Goal: Communication & Community: Connect with others

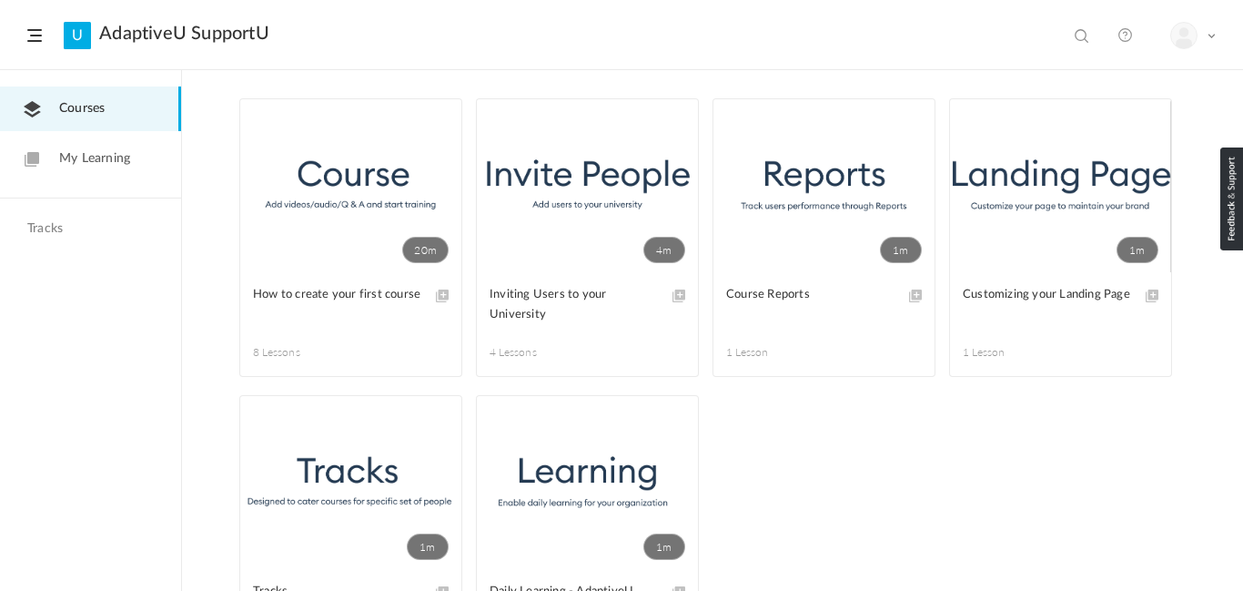
click at [86, 103] on span "Courses" at bounding box center [82, 108] width 46 height 19
click at [1210, 48] on div "My Profile Logout" at bounding box center [1193, 35] width 46 height 27
click at [1098, 79] on link "My Profile" at bounding box center [1129, 81] width 171 height 34
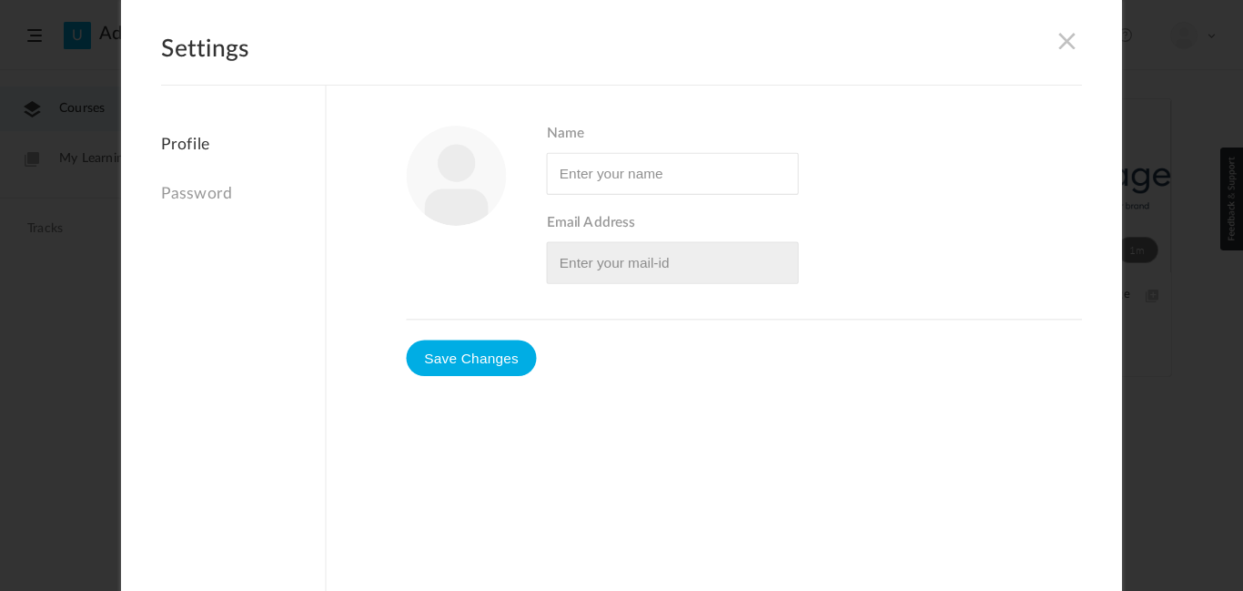
type input "Tyler Fry"
type input "yodafry8859@gmail.com"
click at [1068, 39] on span at bounding box center [1067, 40] width 20 height 20
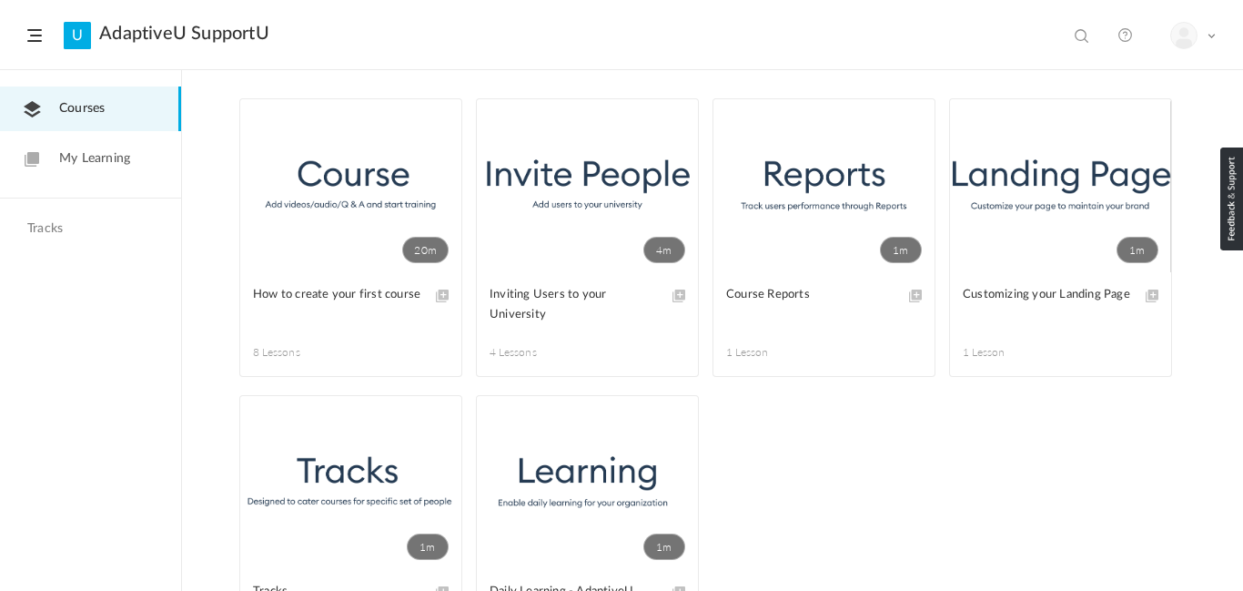
click at [55, 156] on link "My Learning" at bounding box center [90, 159] width 181 height 45
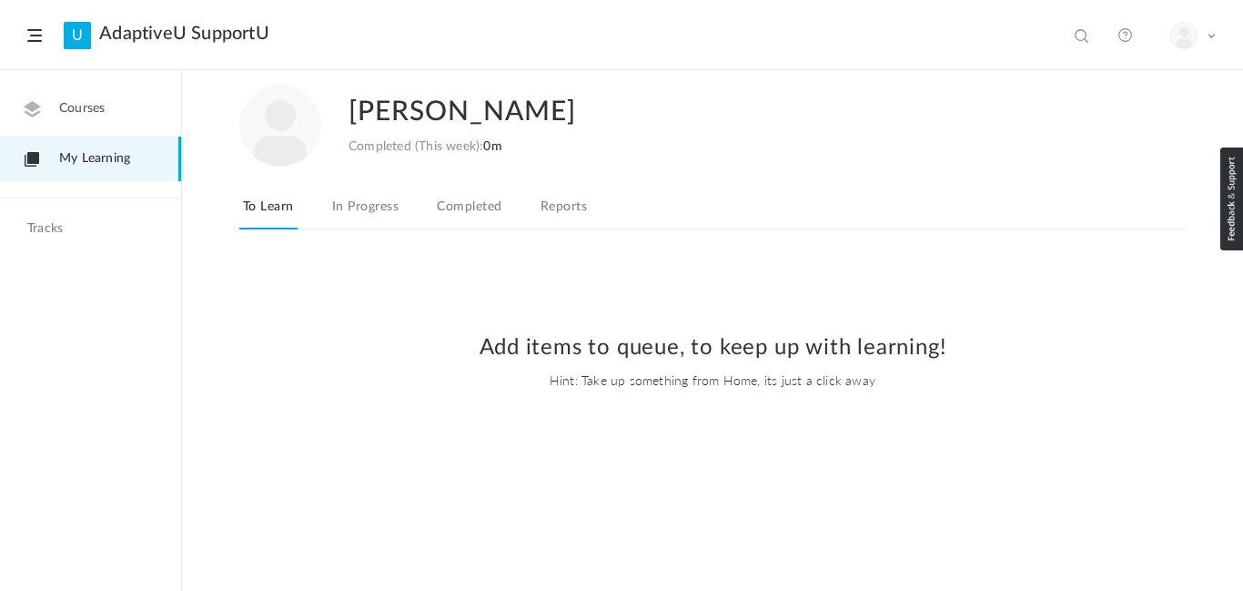
click at [132, 43] on link "AdaptiveU SupportU" at bounding box center [184, 34] width 170 height 22
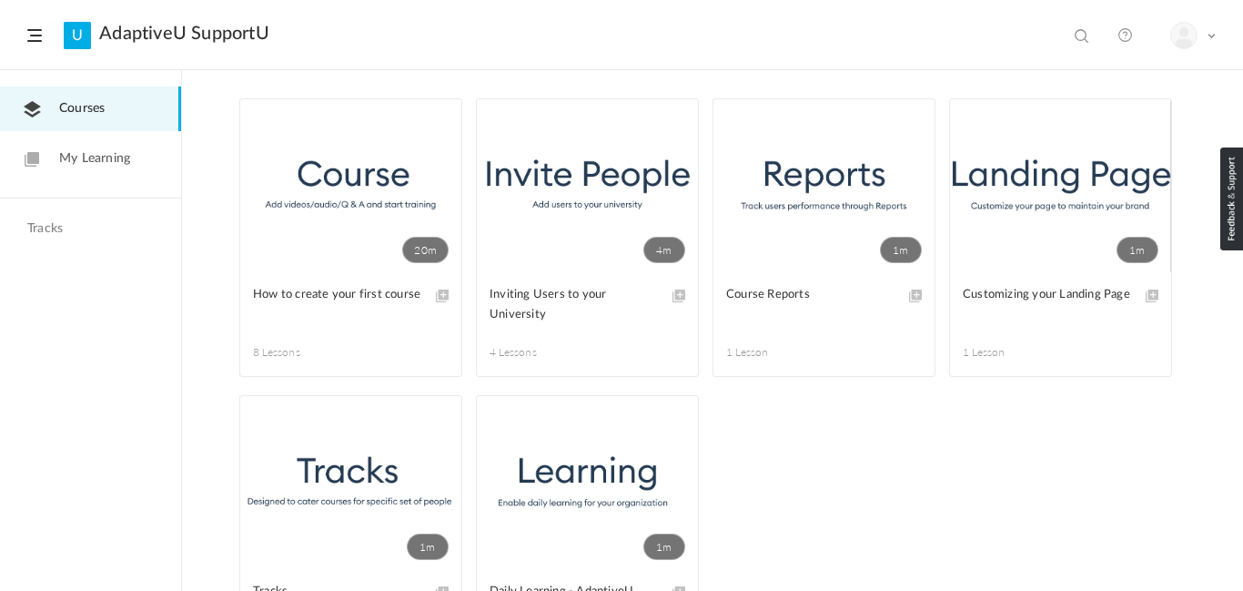
click at [207, 25] on link "AdaptiveU SupportU" at bounding box center [184, 34] width 170 height 22
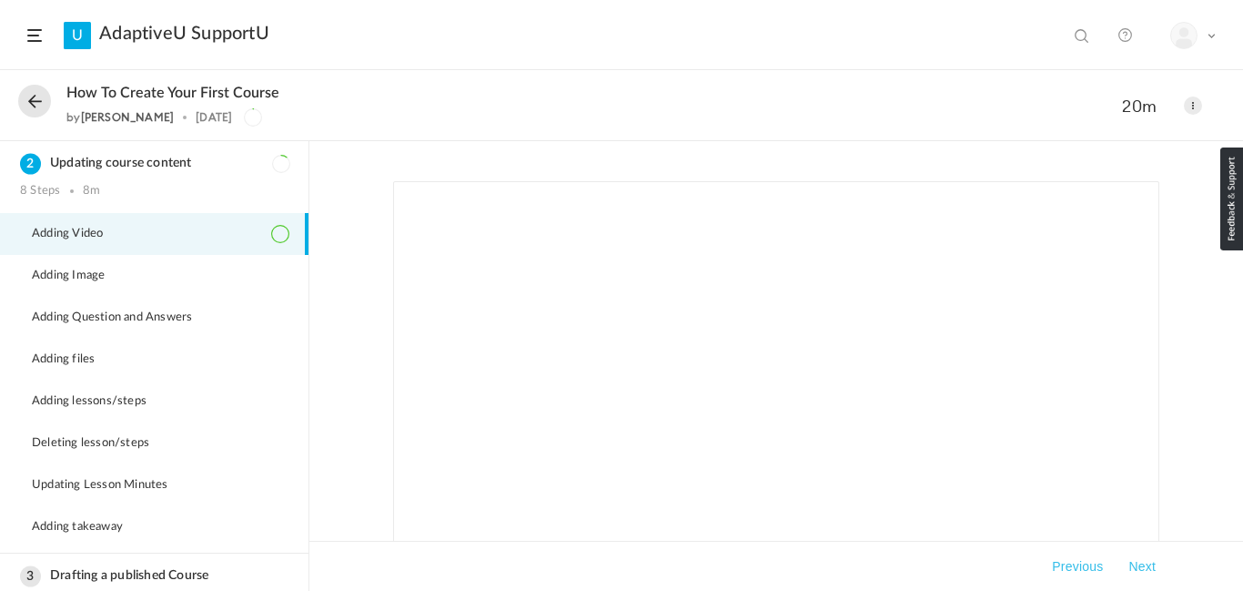
scroll to position [15, 0]
click at [1199, 55] on nav "My Profile" at bounding box center [1129, 72] width 171 height 34
click at [1085, 37] on span at bounding box center [1084, 37] width 18 height 18
type input "Pet Army"
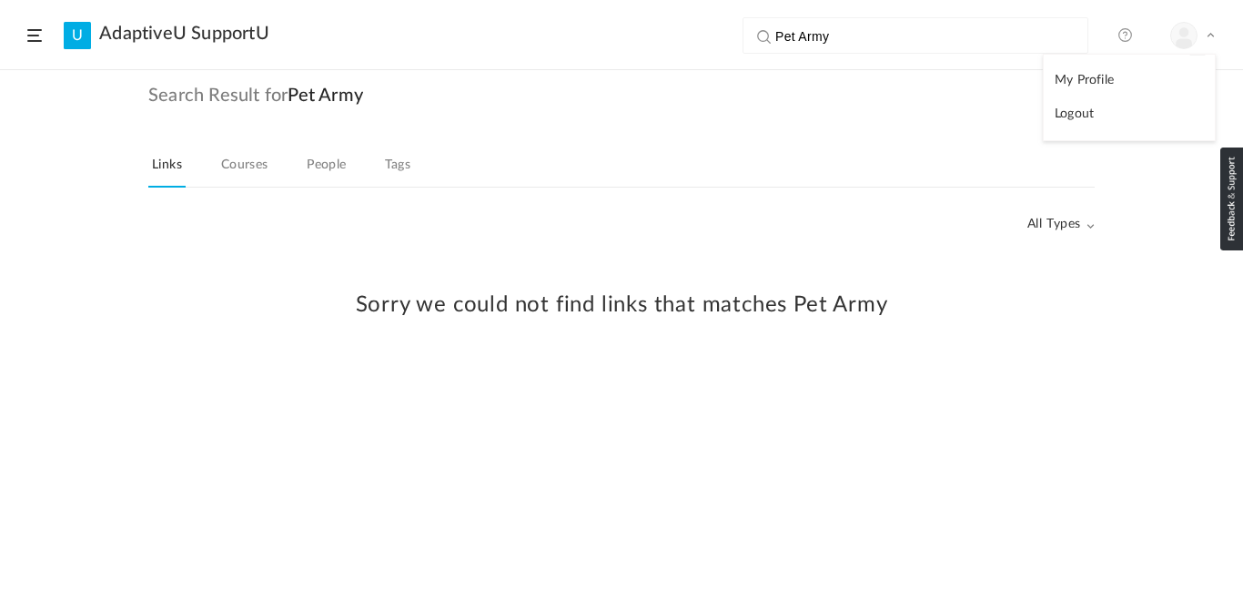
click at [250, 166] on link "Courses" at bounding box center [244, 170] width 55 height 35
click at [319, 156] on link "People" at bounding box center [326, 170] width 47 height 35
click at [46, 39] on header "U AdaptiveU SupportU Pet Army View all No results My Profile Logout" at bounding box center [621, 35] width 1243 height 70
click at [5, 27] on header "U AdaptiveU SupportU Pet Army View all No results My Profile Logout" at bounding box center [621, 35] width 1243 height 70
click at [29, 38] on span at bounding box center [34, 35] width 15 height 13
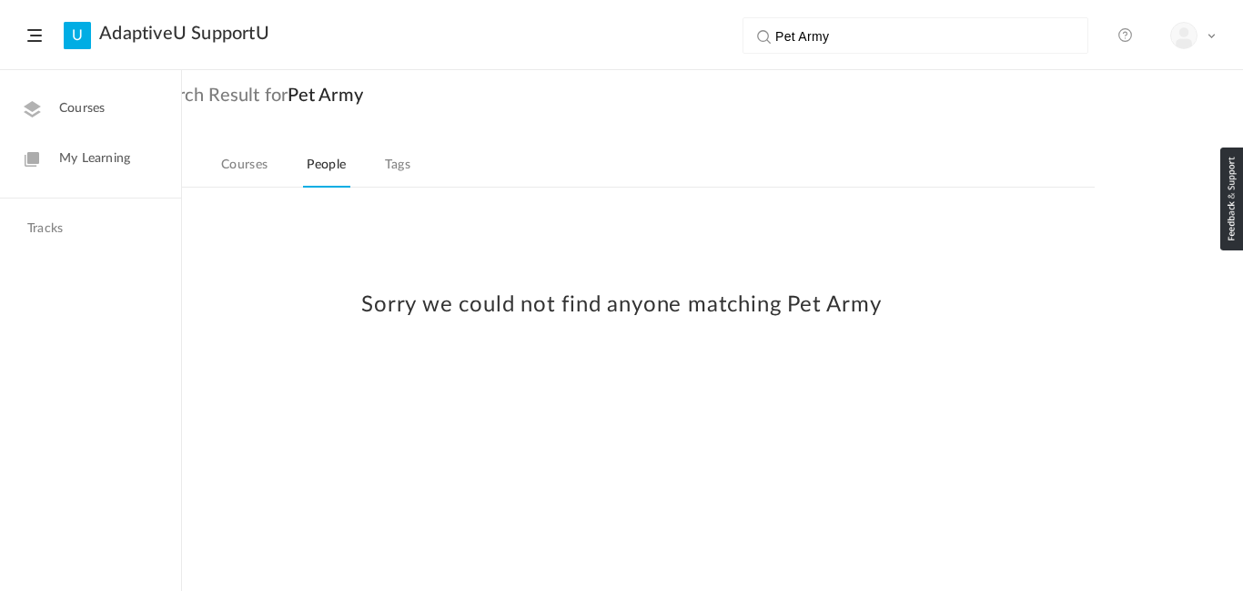
click at [70, 92] on link "Courses" at bounding box center [90, 108] width 181 height 45
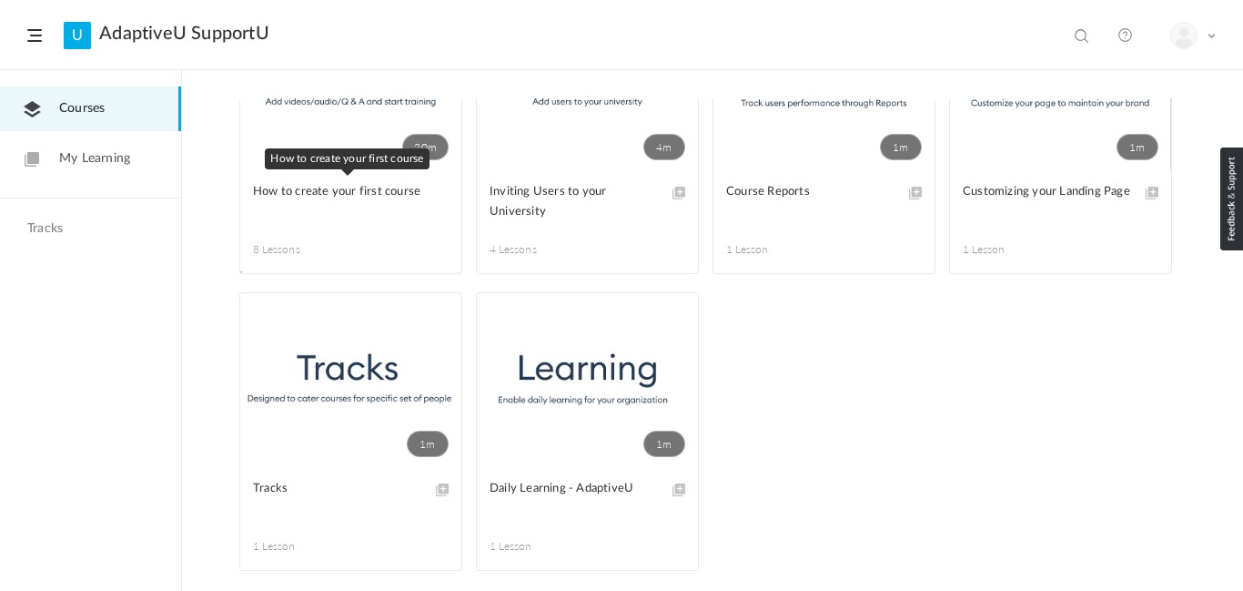
scroll to position [106, 0]
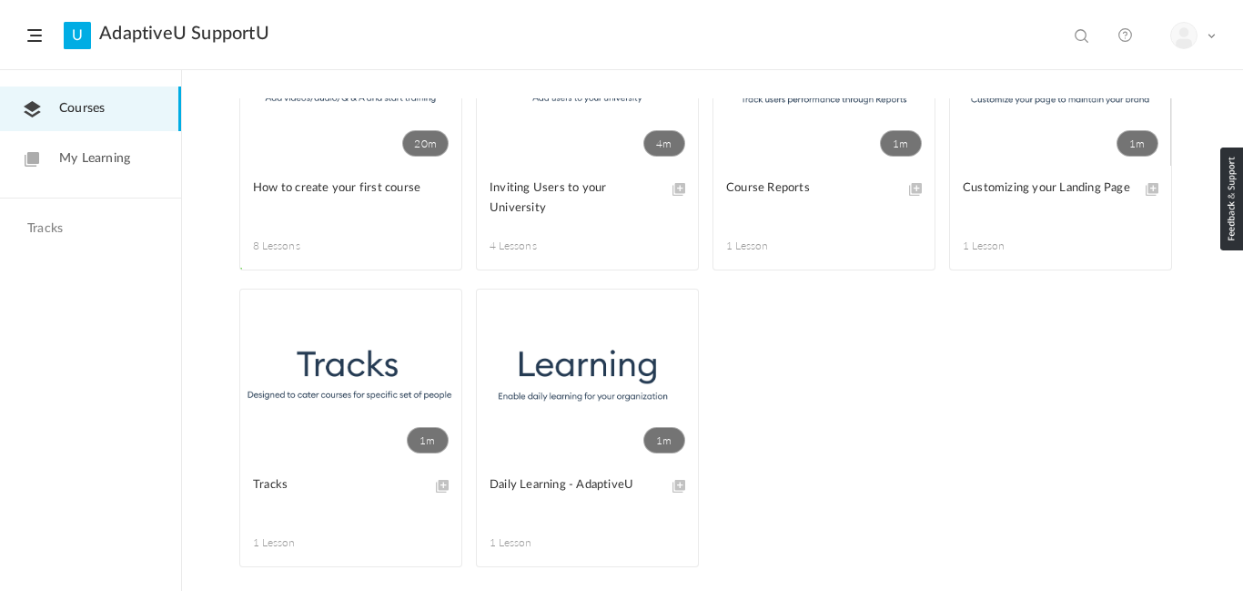
click at [61, 225] on h4 "Tracks" at bounding box center [88, 228] width 122 height 15
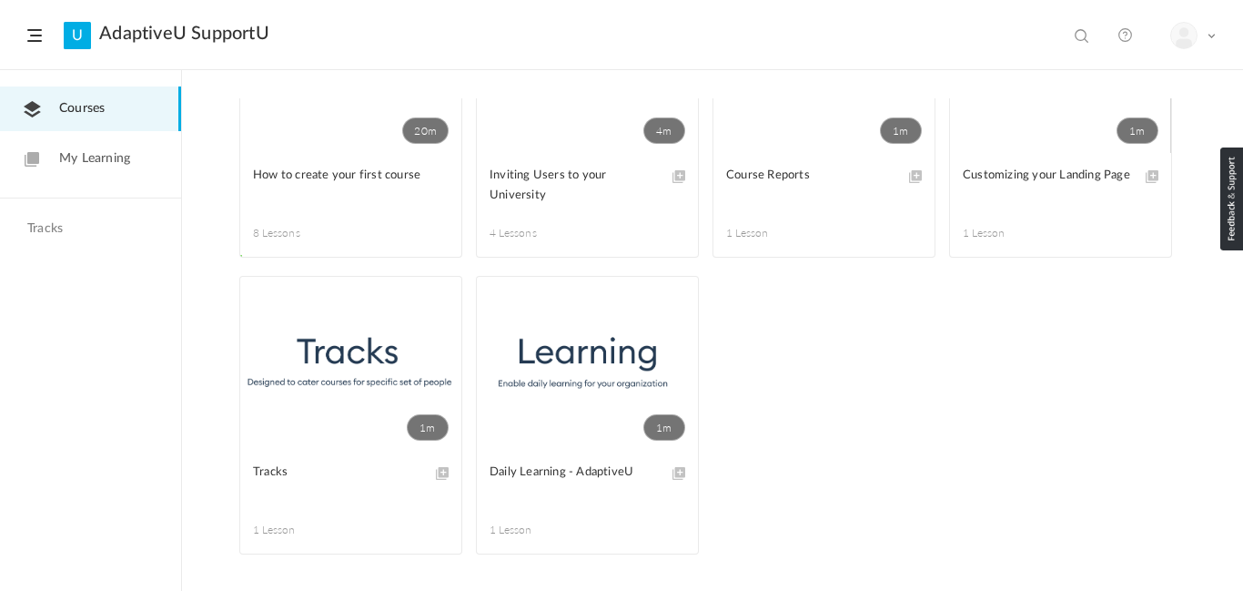
scroll to position [0, 0]
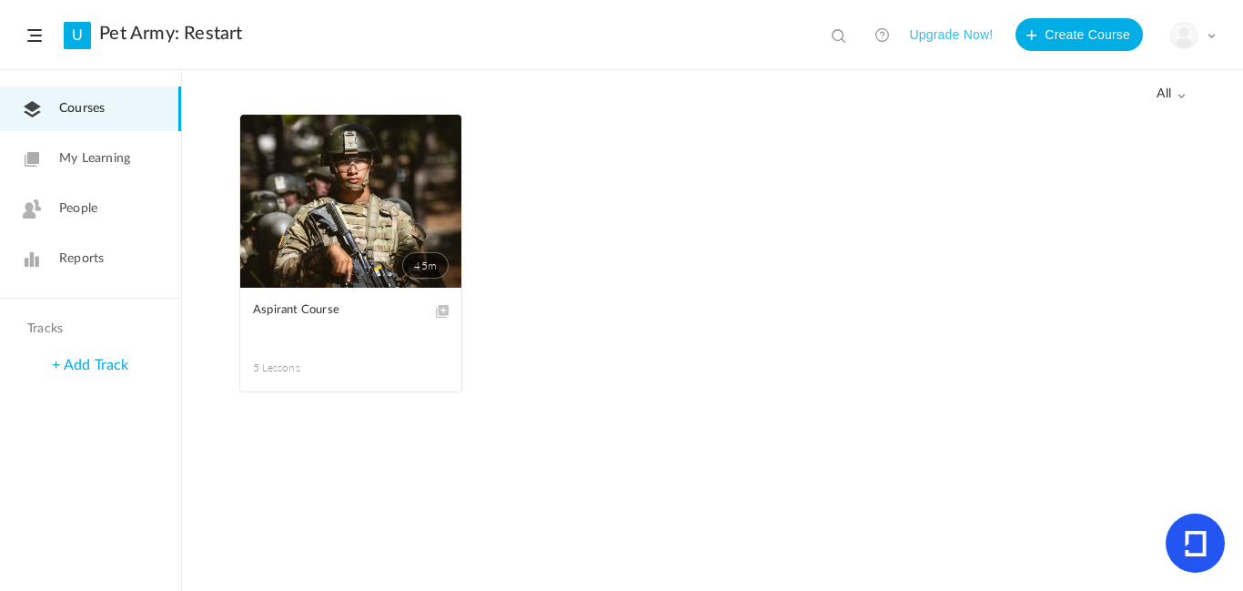
click at [1205, 26] on div "My Profile University Settings Current Plan Logout" at bounding box center [1193, 35] width 46 height 27
click at [1090, 112] on link "University Settings" at bounding box center [1129, 114] width 171 height 34
click at [1185, 32] on img at bounding box center [1183, 35] width 25 height 25
click at [75, 211] on span "People" at bounding box center [78, 208] width 38 height 19
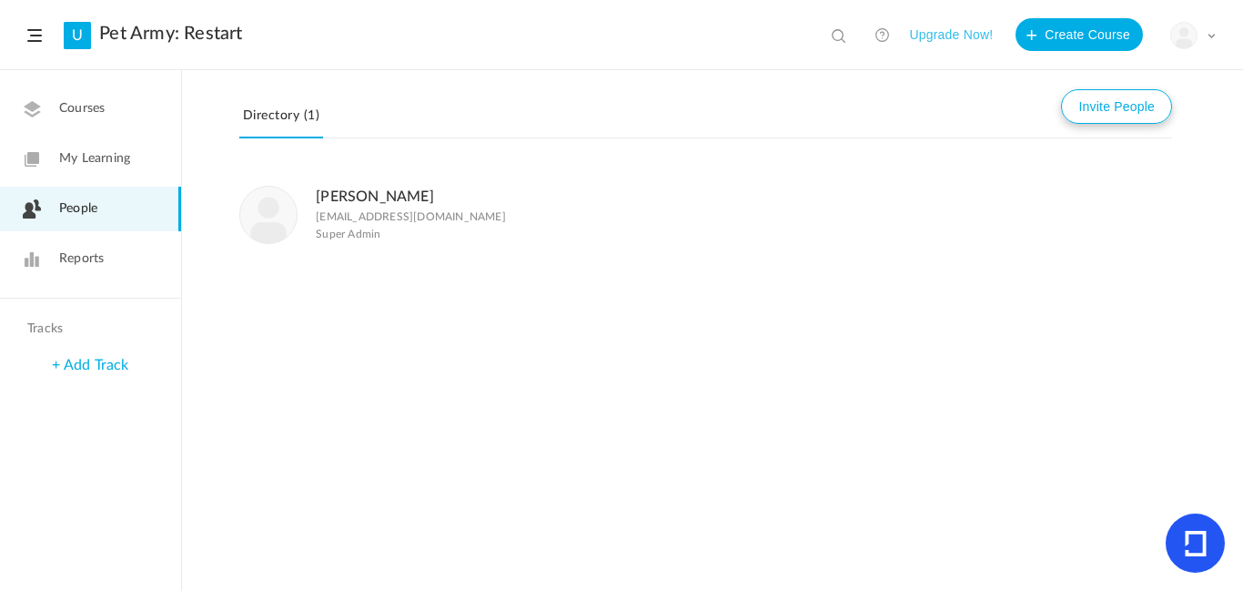
click at [1096, 91] on button "Invite People" at bounding box center [1116, 106] width 111 height 35
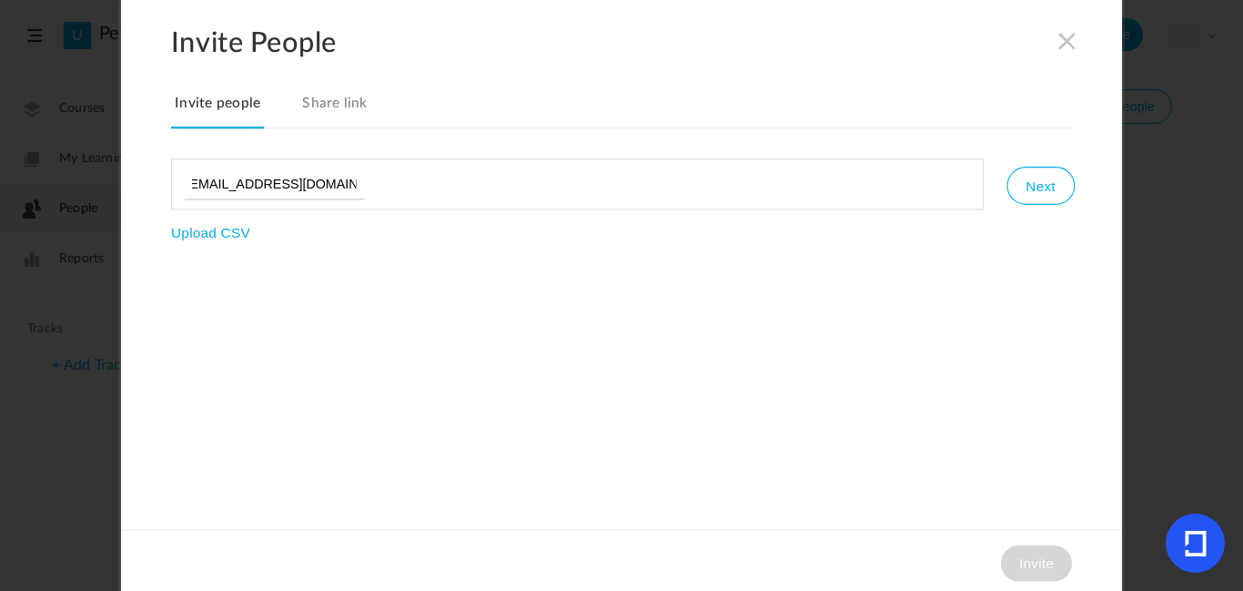
scroll to position [0, 15]
type input "liamgaming123dos@gmail.com"
click at [1038, 189] on button "Next" at bounding box center [1039, 186] width 67 height 38
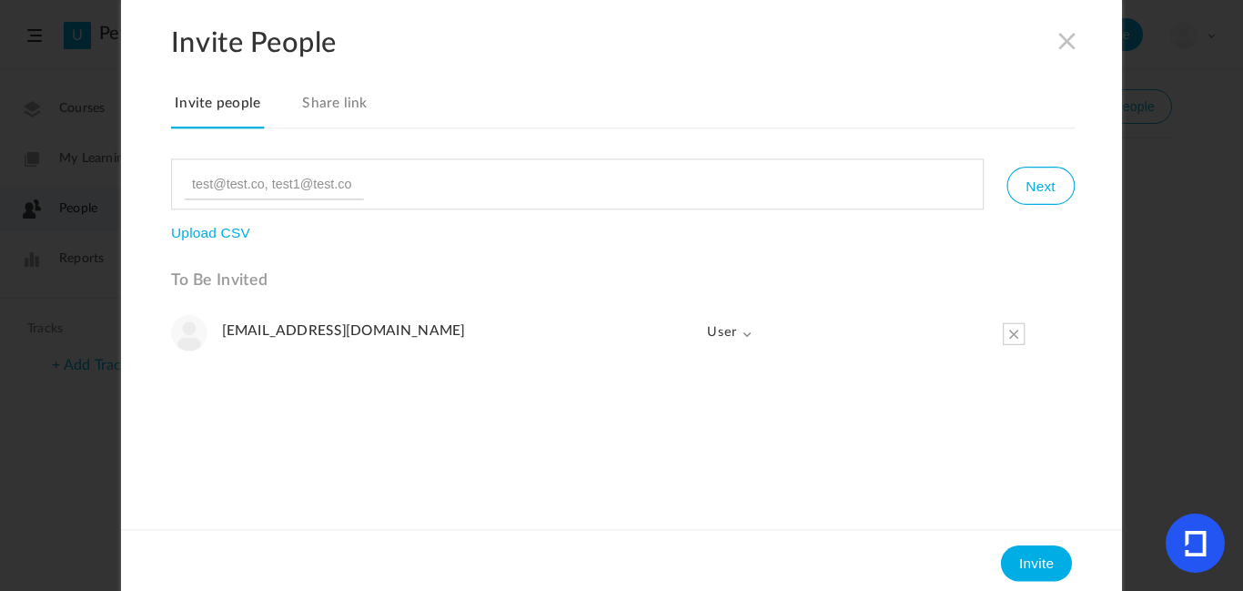
scroll to position [0, 0]
click at [737, 339] on span "User" at bounding box center [722, 332] width 61 height 36
click at [735, 335] on span "User" at bounding box center [722, 332] width 61 height 36
click at [1048, 553] on button "Invite" at bounding box center [1036, 562] width 71 height 36
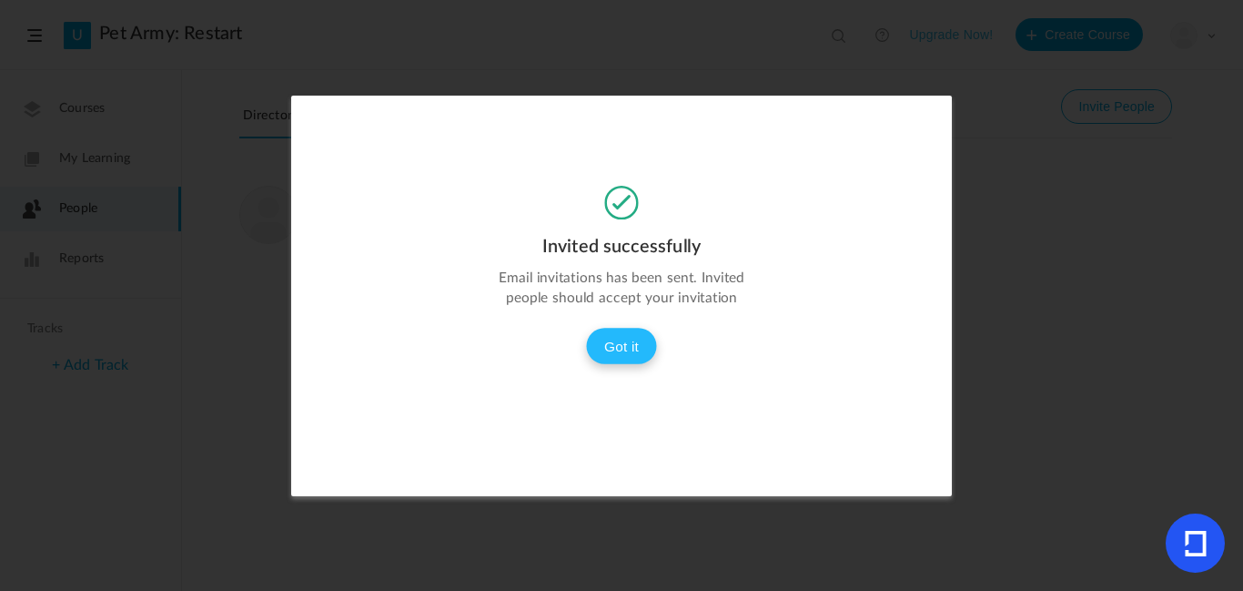
click at [612, 343] on button "Got it" at bounding box center [621, 346] width 71 height 36
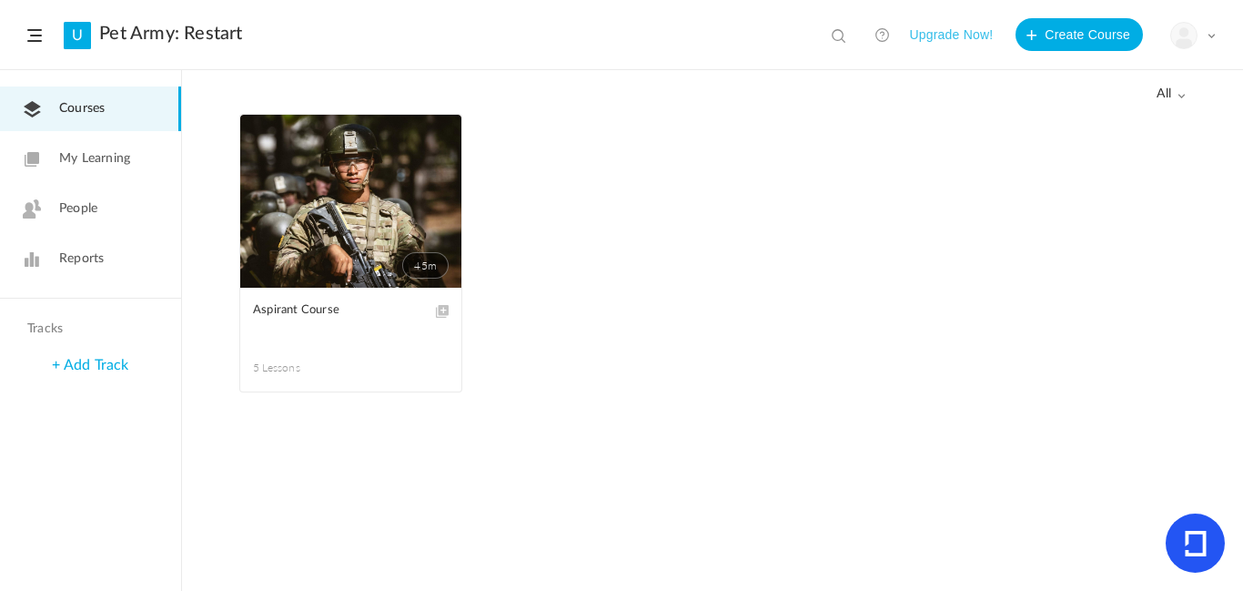
click at [1186, 36] on img at bounding box center [1183, 35] width 25 height 25
click at [1092, 81] on link "My Profile" at bounding box center [1129, 81] width 171 height 34
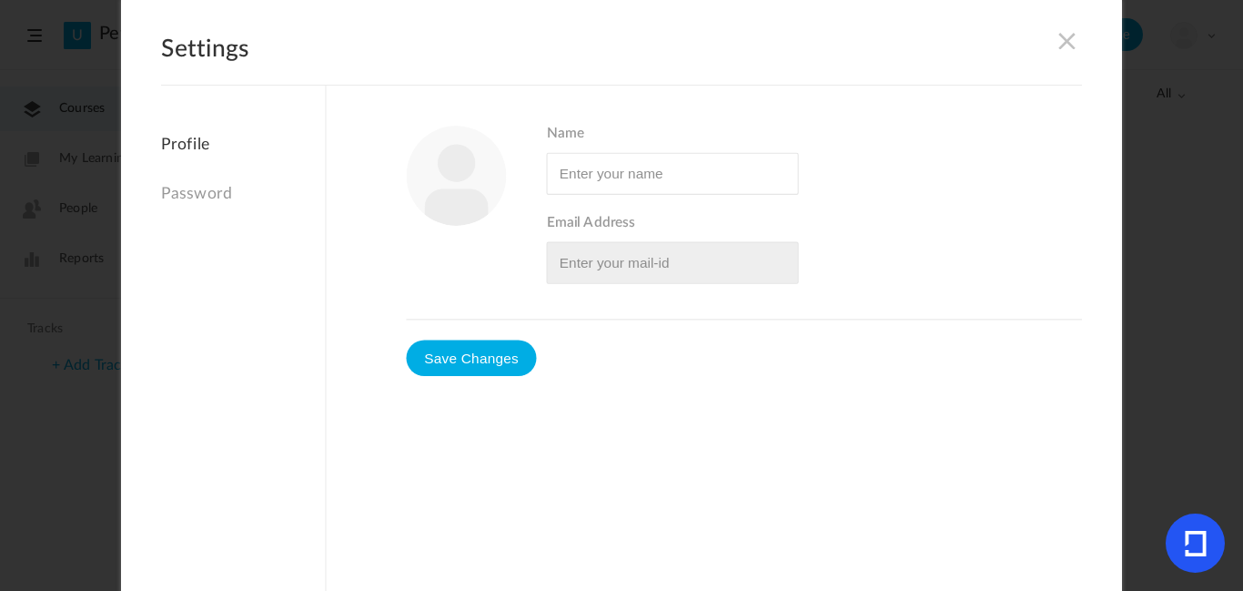
type input "Tyler Fry"
type input "yodafry8859@gmail.com"
click at [1072, 33] on span at bounding box center [1067, 40] width 20 height 20
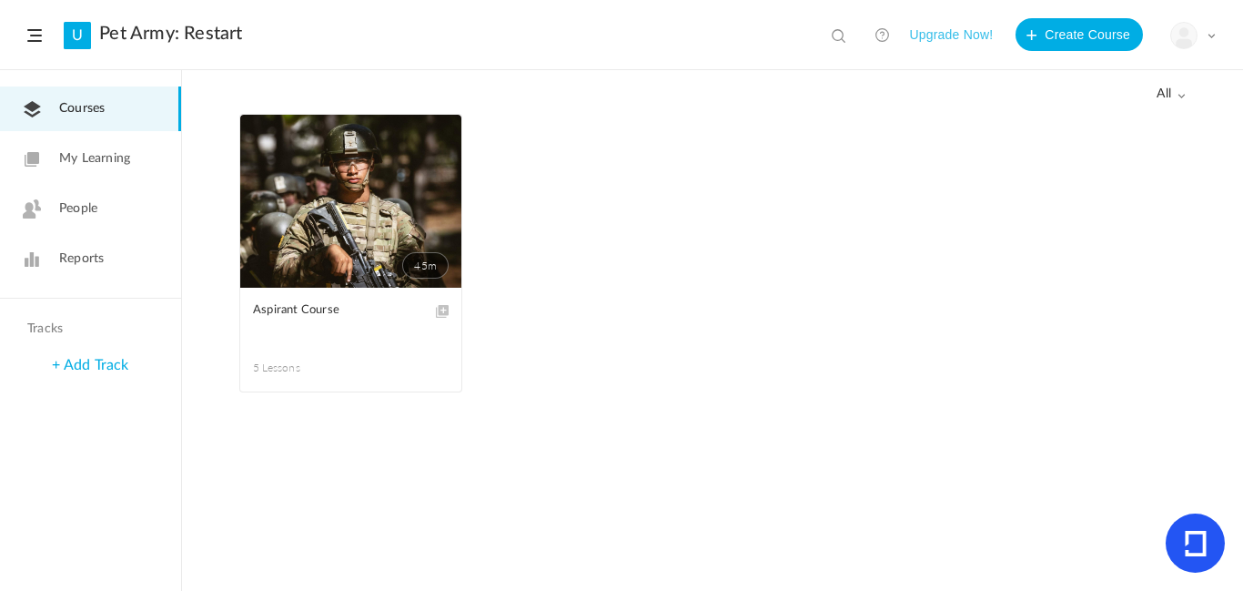
click at [1214, 34] on span at bounding box center [1211, 35] width 9 height 9
click at [1082, 178] on link "Logout" at bounding box center [1129, 182] width 171 height 34
click at [1214, 42] on div "My Profile University Settings Current Plan Logout" at bounding box center [1193, 35] width 46 height 27
click at [1123, 83] on link "My Profile" at bounding box center [1129, 81] width 171 height 34
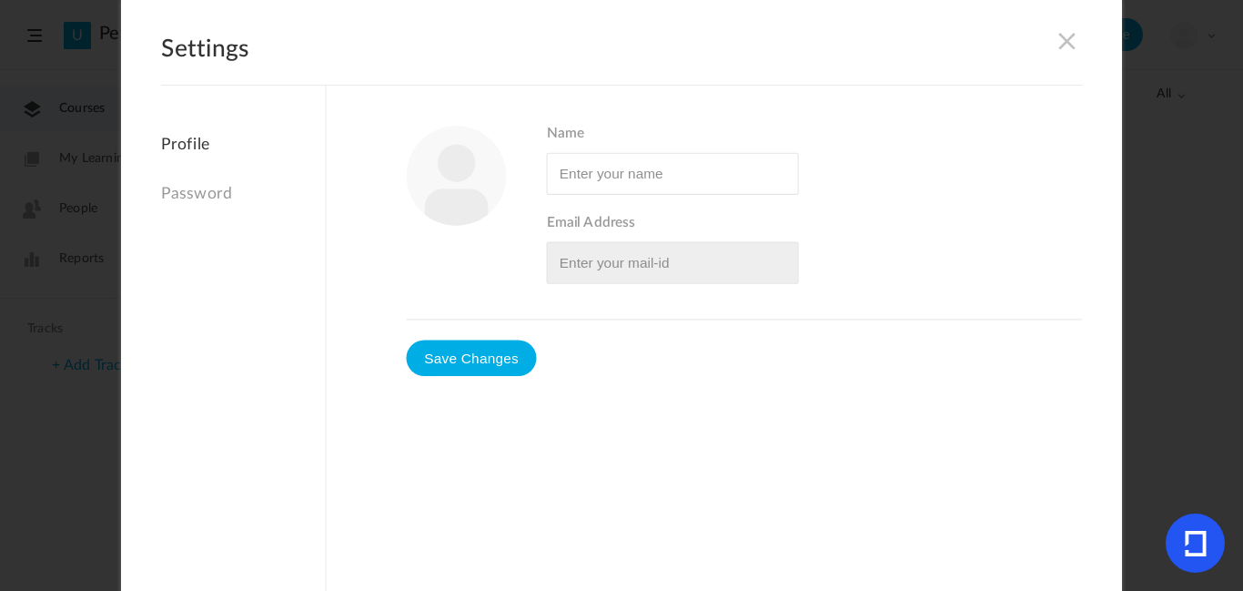
type input "[PERSON_NAME]"
type input "[EMAIL_ADDRESS][DOMAIN_NAME]"
click at [1069, 35] on span at bounding box center [1067, 40] width 20 height 20
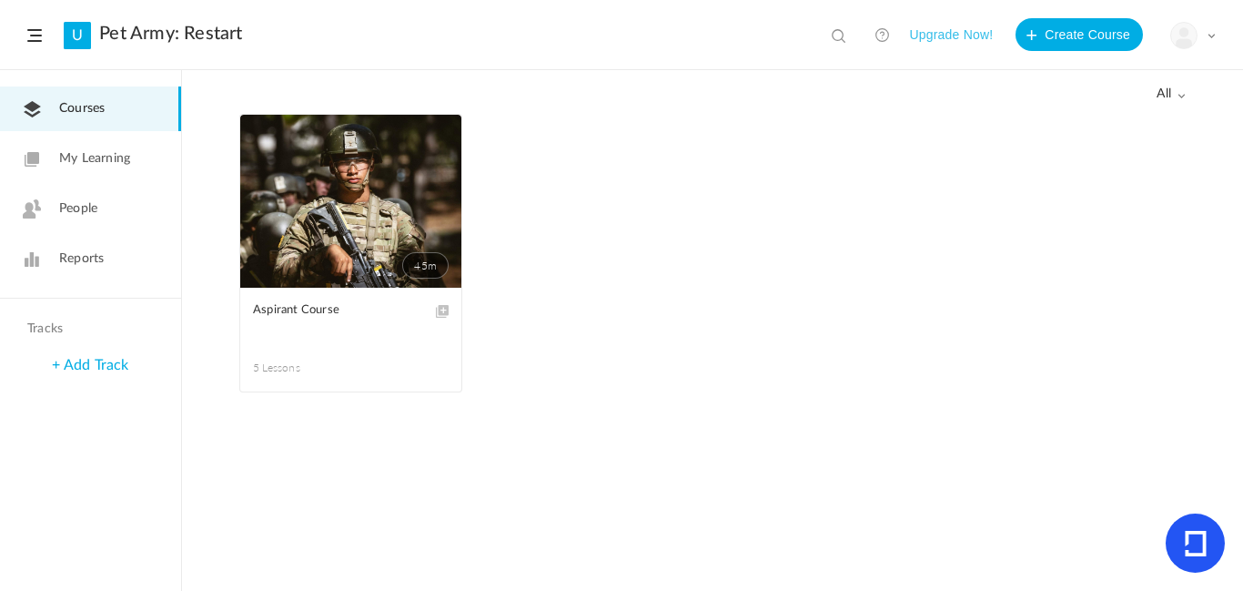
click at [1204, 42] on div "My Profile University Settings Current Plan Logout" at bounding box center [1193, 35] width 46 height 27
click at [1107, 186] on link "Logout" at bounding box center [1129, 182] width 171 height 34
click at [1200, 46] on div "My Profile University Settings Current Plan Logout" at bounding box center [1193, 35] width 46 height 27
click at [66, 217] on span "People" at bounding box center [78, 208] width 38 height 19
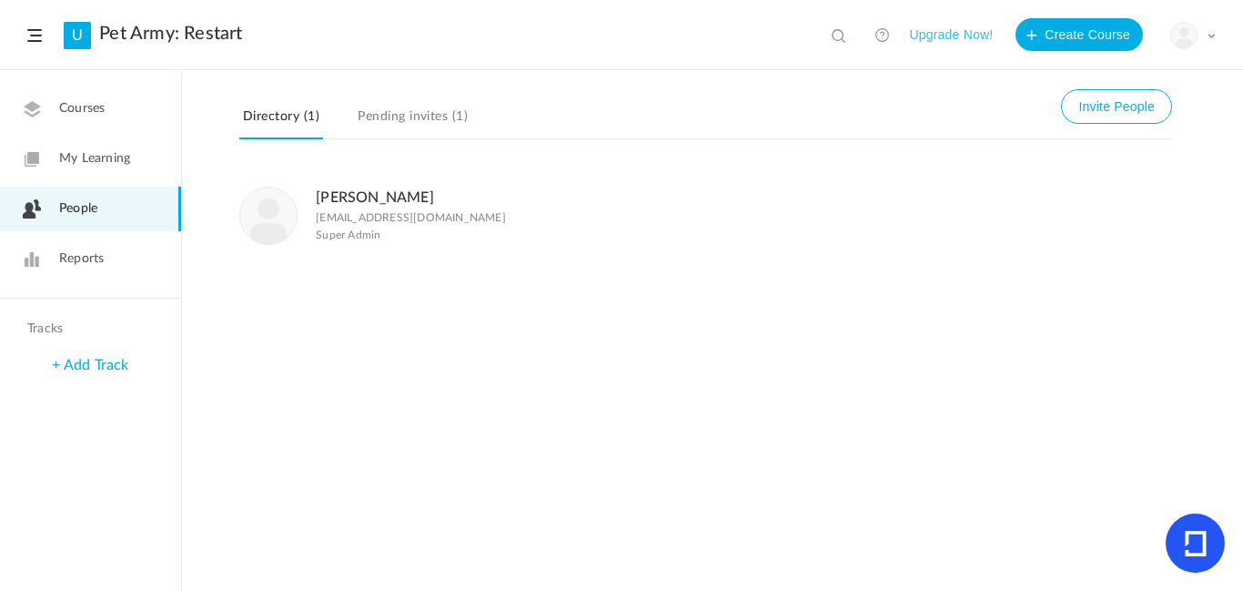
click at [428, 111] on link "Pending invites (1)" at bounding box center [412, 122] width 117 height 35
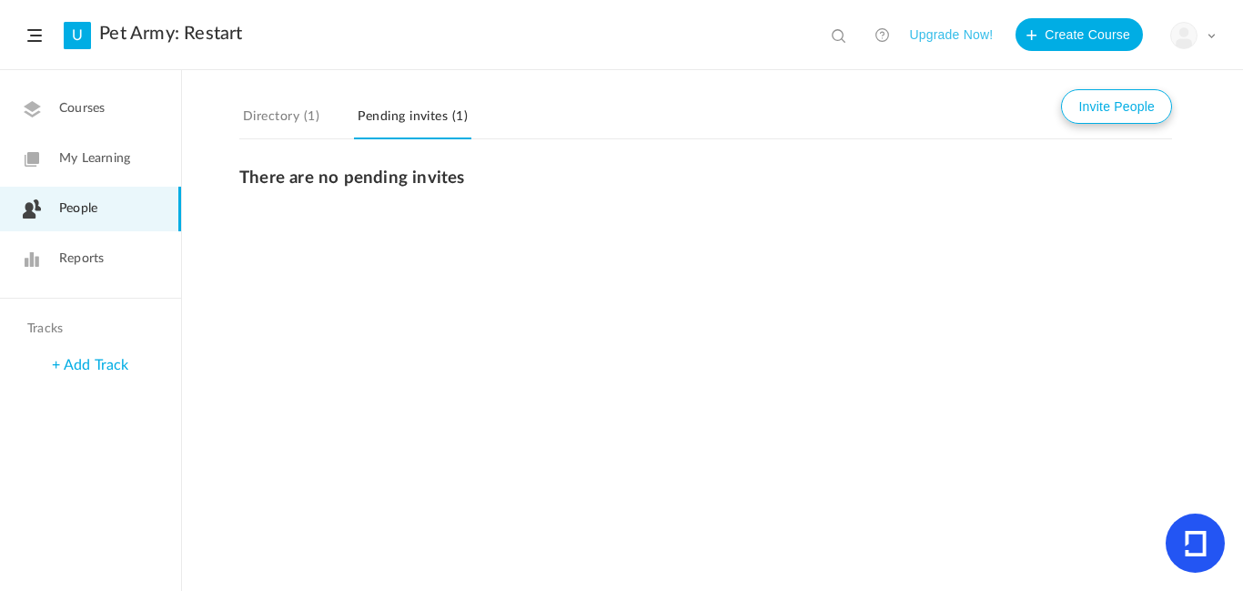
click at [1123, 102] on button "Invite People" at bounding box center [1116, 106] width 111 height 35
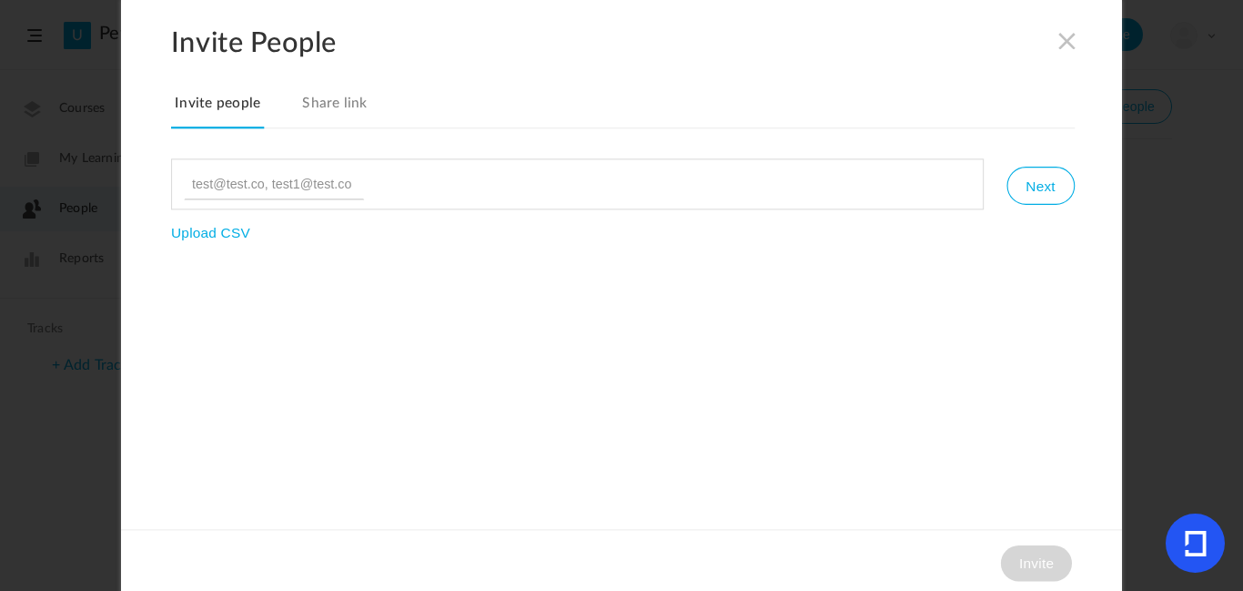
click at [339, 100] on link "Share link" at bounding box center [334, 109] width 73 height 38
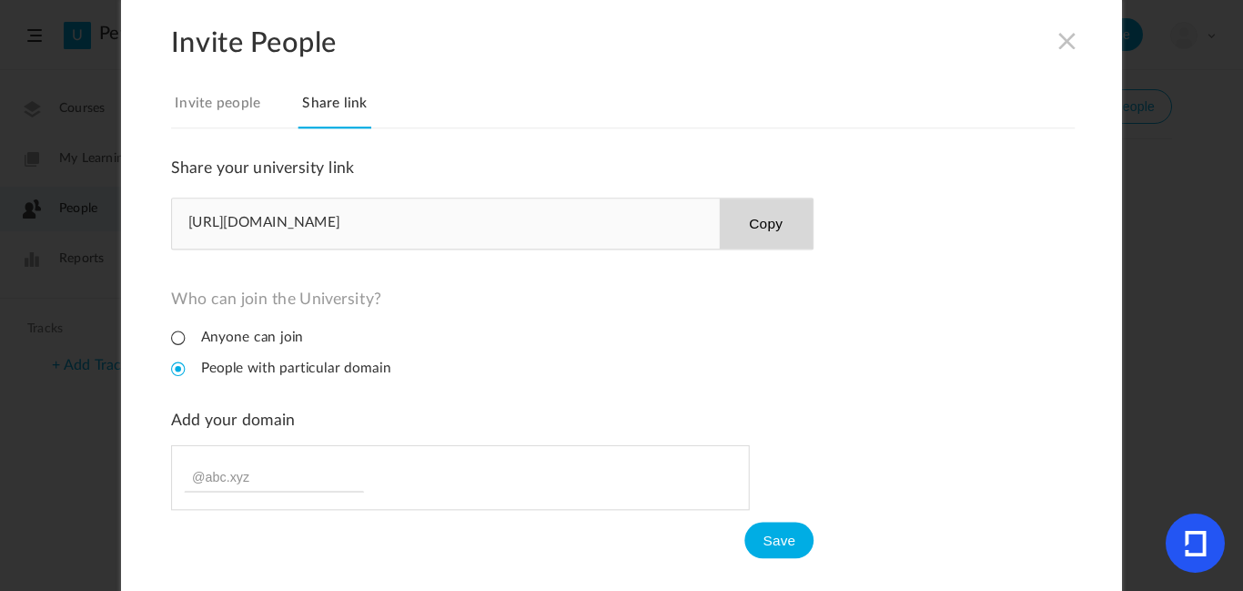
click at [746, 237] on button "Copy" at bounding box center [766, 223] width 94 height 50
click at [1057, 33] on span at bounding box center [1067, 40] width 20 height 20
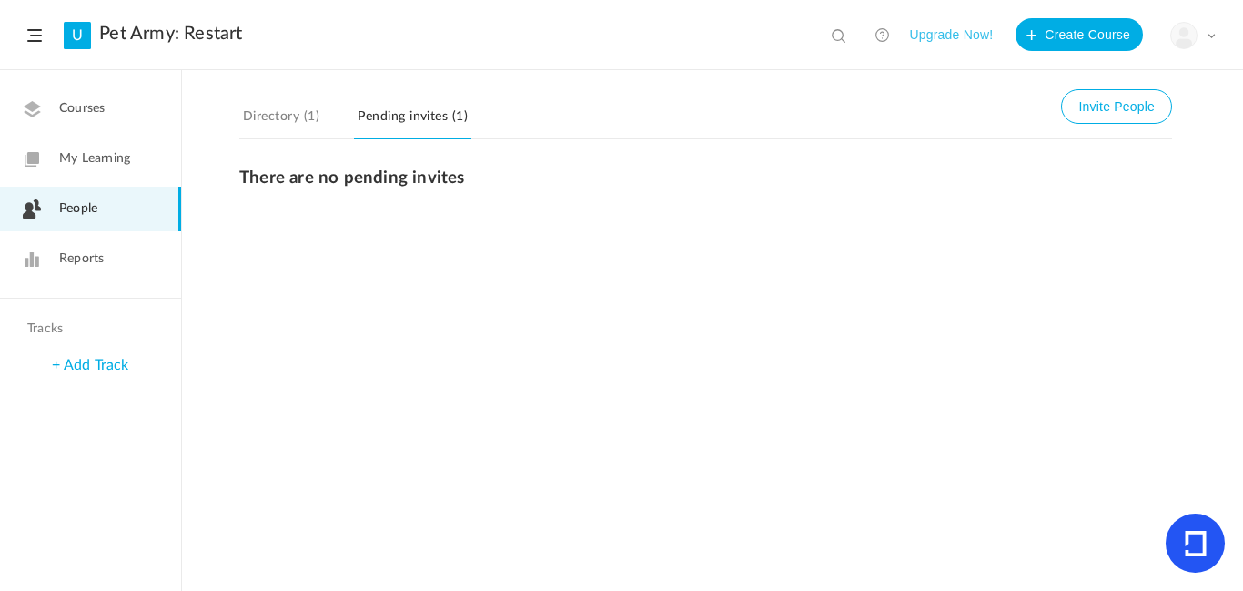
click at [1204, 42] on div "My Profile University Settings Current Plan Logout" at bounding box center [1193, 35] width 46 height 27
click at [1106, 189] on link "Logout" at bounding box center [1129, 182] width 171 height 34
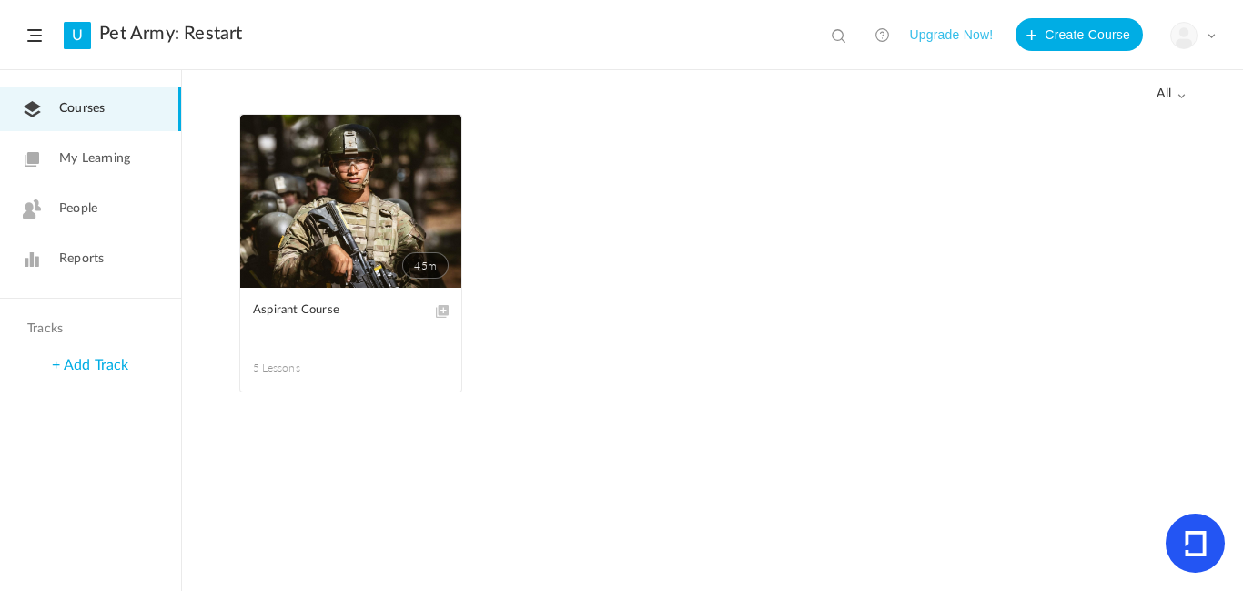
click at [111, 206] on link "People" at bounding box center [90, 209] width 181 height 45
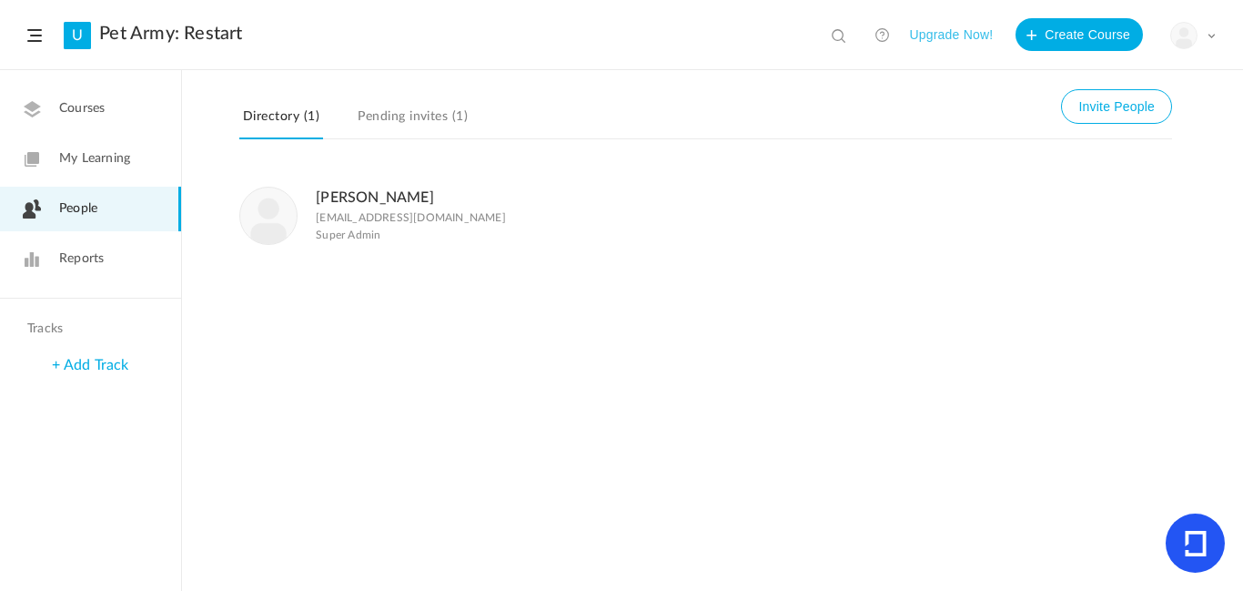
click at [466, 125] on link "Pending invites (1)" at bounding box center [412, 122] width 117 height 35
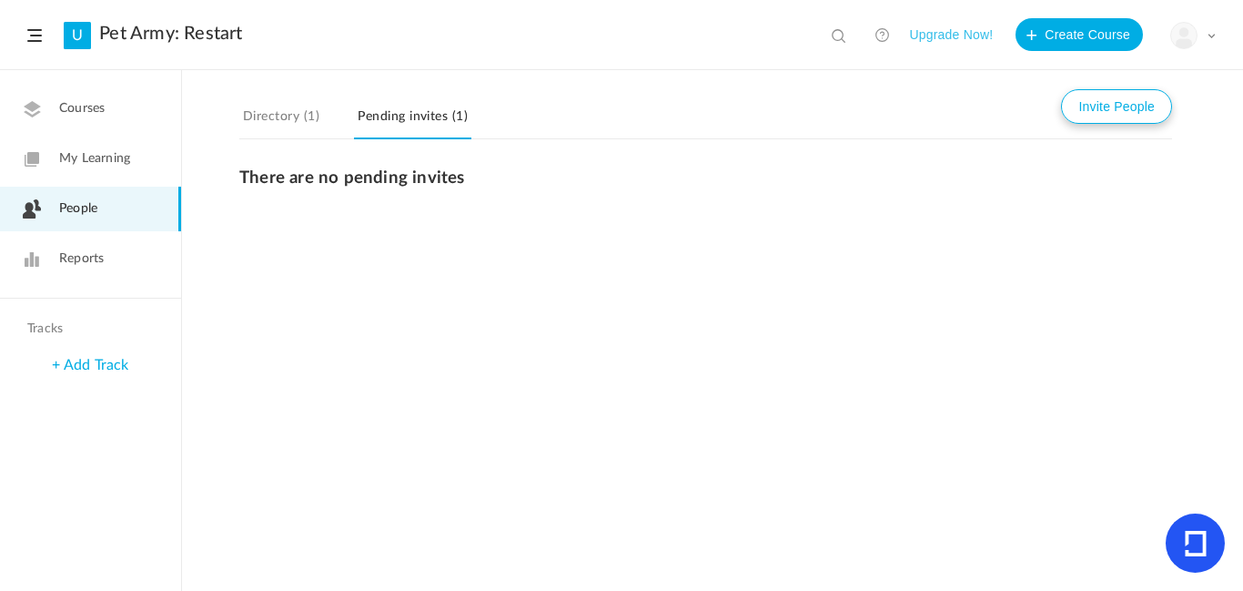
click at [1146, 95] on button "Invite People" at bounding box center [1116, 106] width 111 height 35
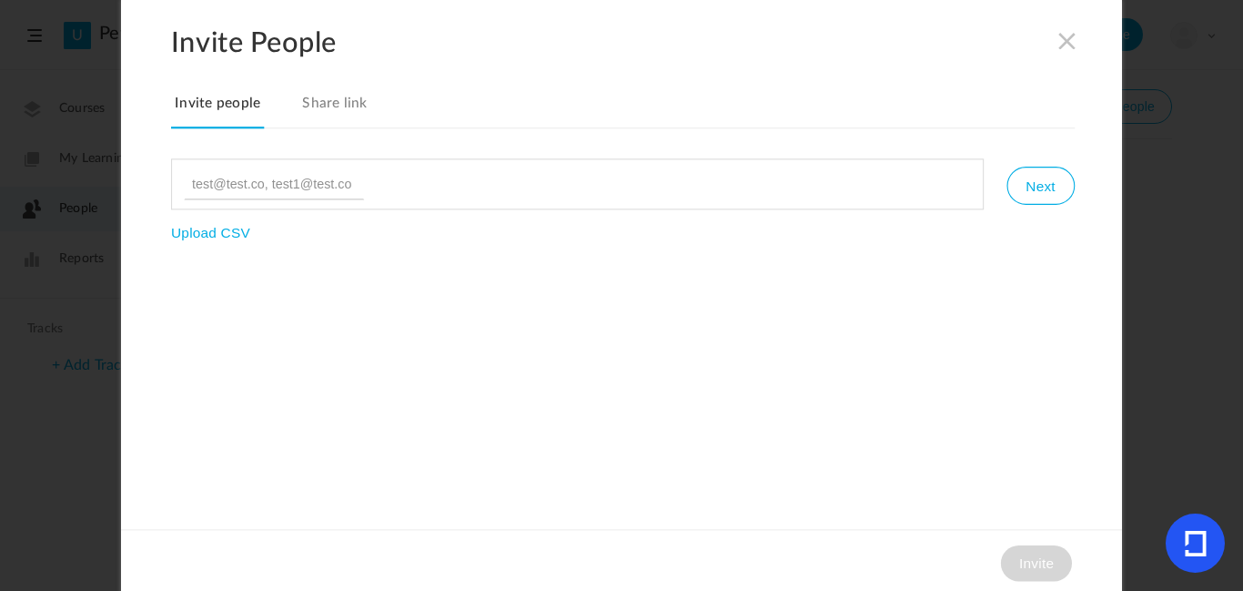
click at [361, 111] on link "Share link" at bounding box center [334, 109] width 73 height 38
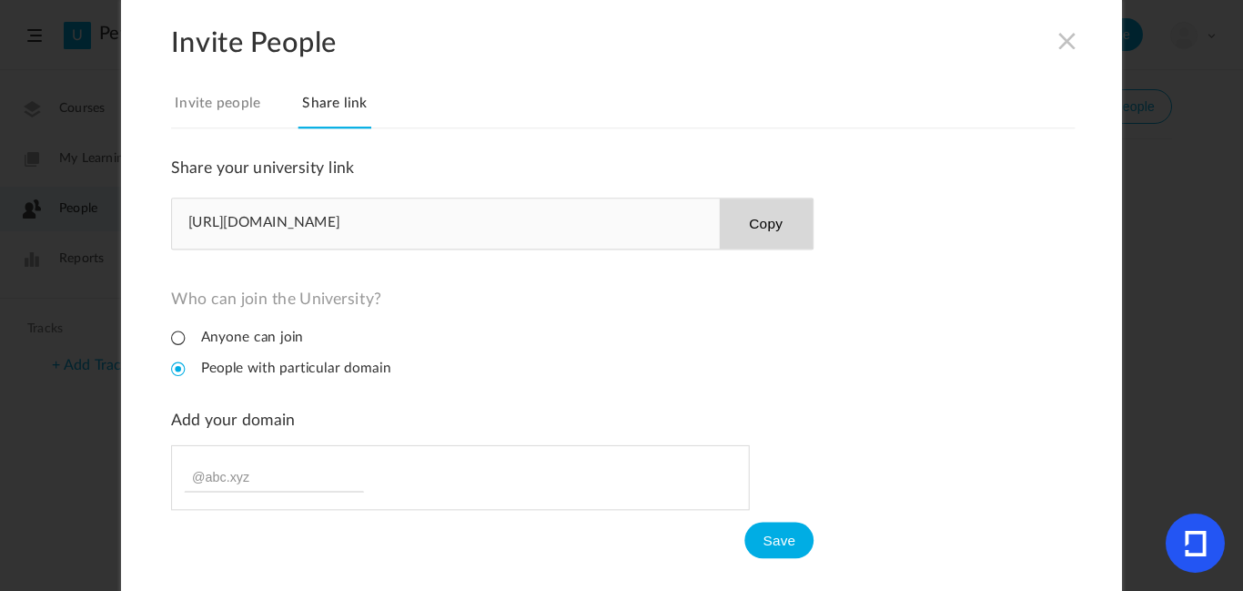
scroll to position [5, 0]
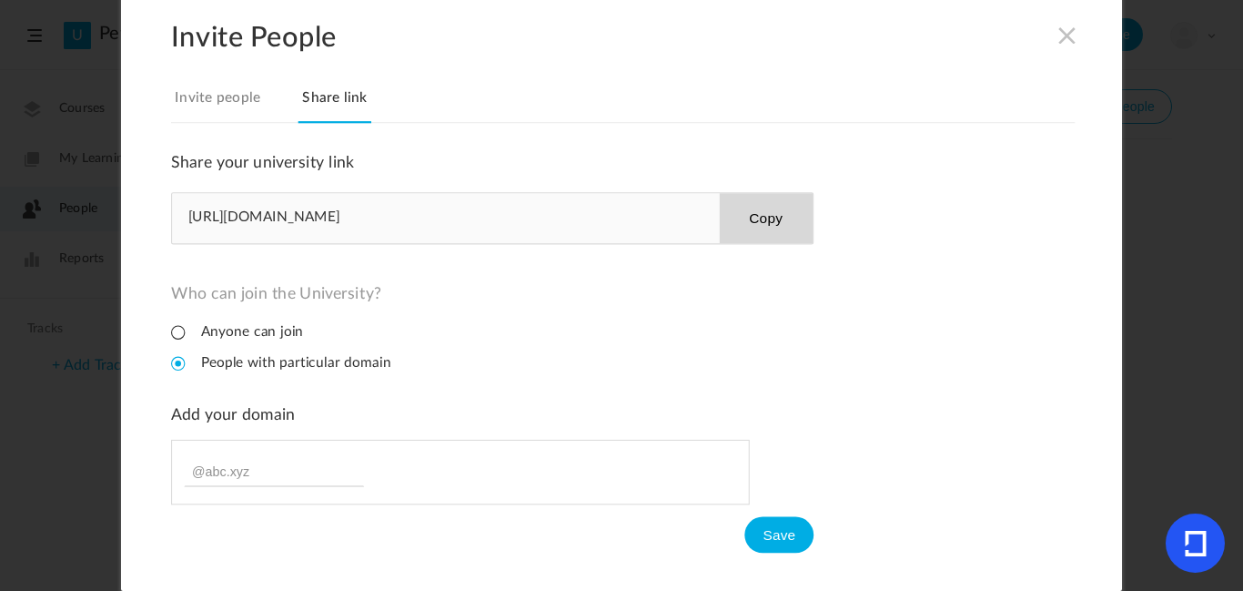
click at [213, 325] on li "Anyone can join" at bounding box center [237, 331] width 132 height 17
click at [901, 248] on div "Share your university link https://petarmyrestart.adaptiveu.io Copy Who can joi…" at bounding box center [623, 269] width 904 height 232
click at [1062, 38] on span at bounding box center [1067, 35] width 20 height 20
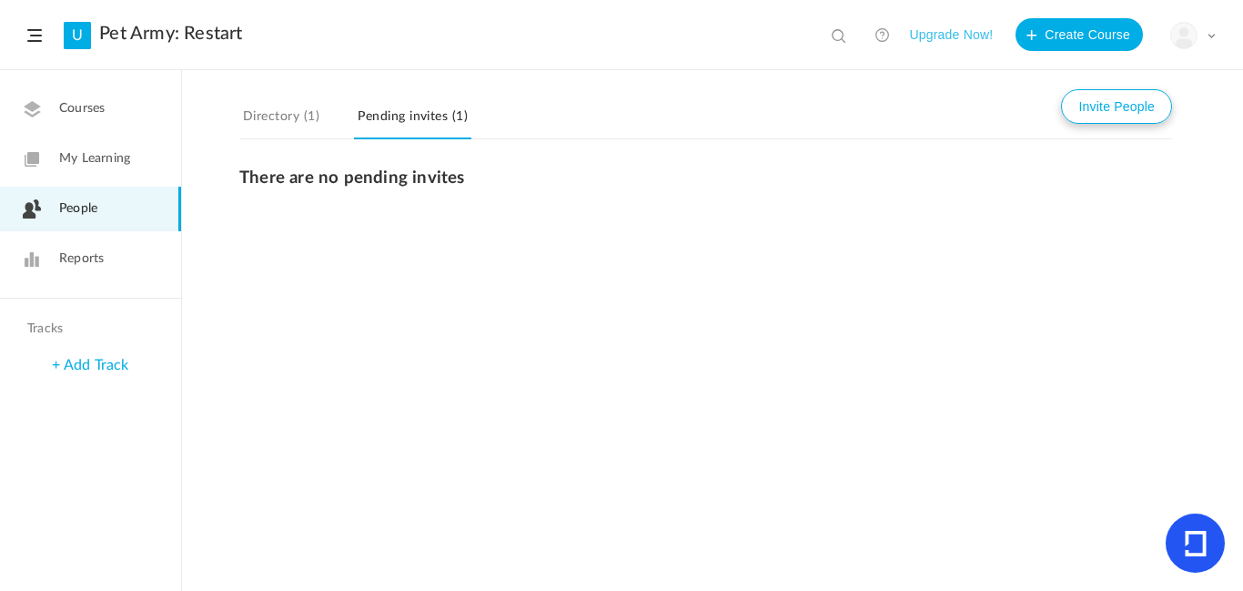
click at [1096, 116] on button "Invite People" at bounding box center [1116, 106] width 111 height 35
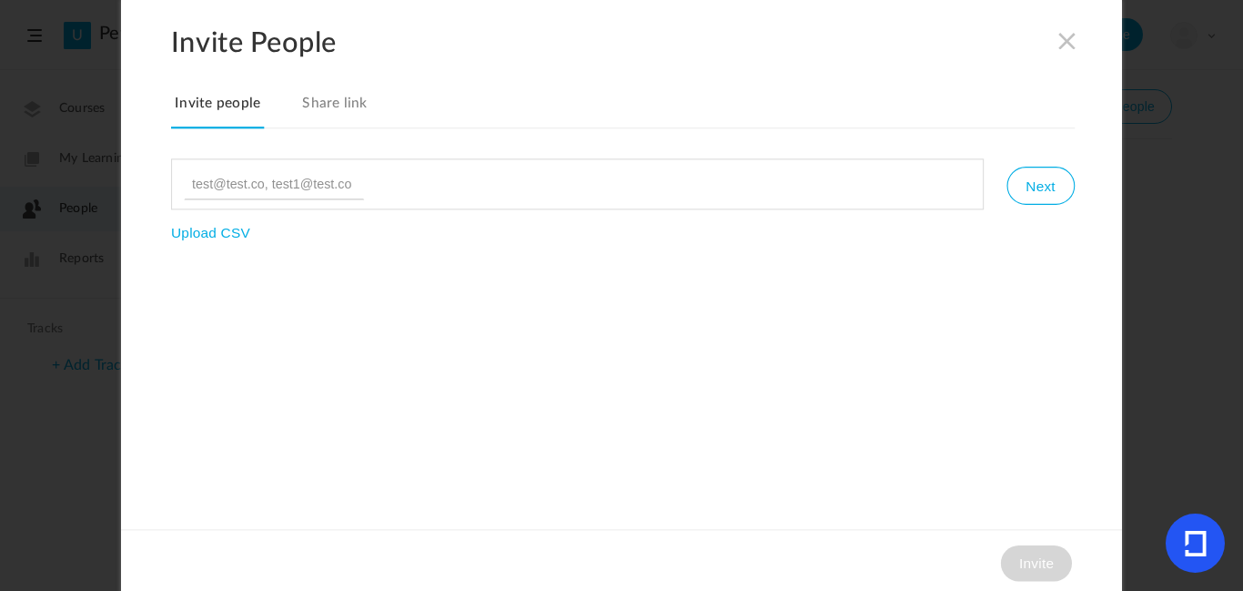
click at [347, 101] on link "Share link" at bounding box center [334, 109] width 73 height 38
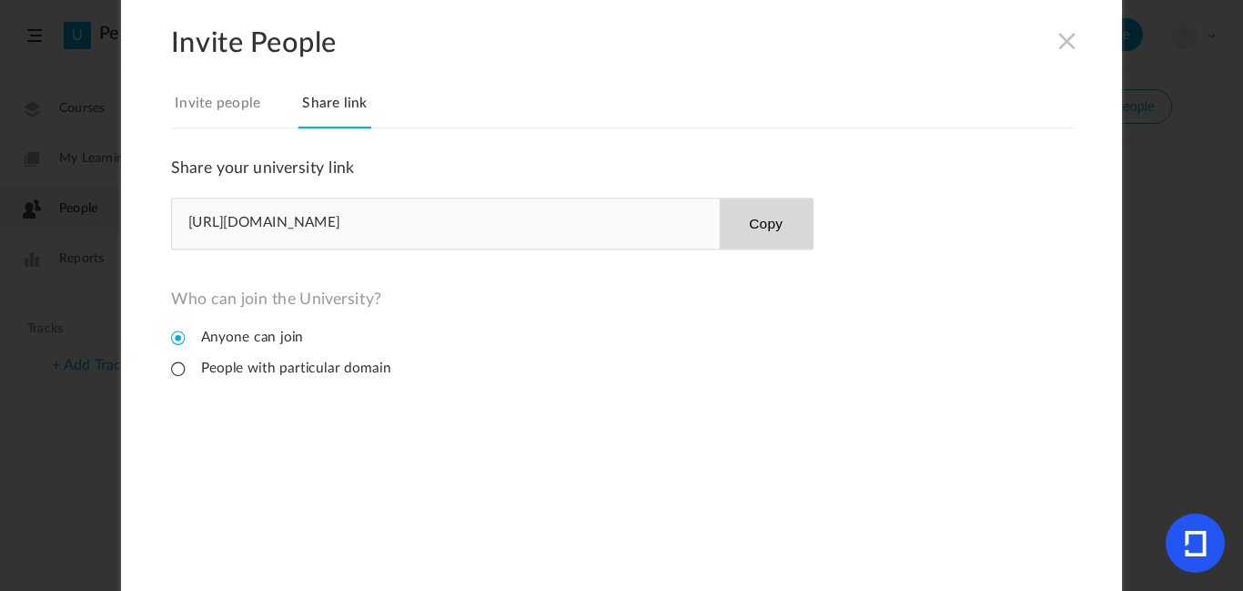
drag, startPoint x: 502, startPoint y: 213, endPoint x: 430, endPoint y: 223, distance: 72.6
click at [430, 223] on div "https://petarmyrestart.adaptiveu.io Copy" at bounding box center [492, 223] width 642 height 52
click at [768, 240] on button "Copy" at bounding box center [766, 223] width 94 height 50
click at [1065, 46] on span at bounding box center [1067, 40] width 20 height 20
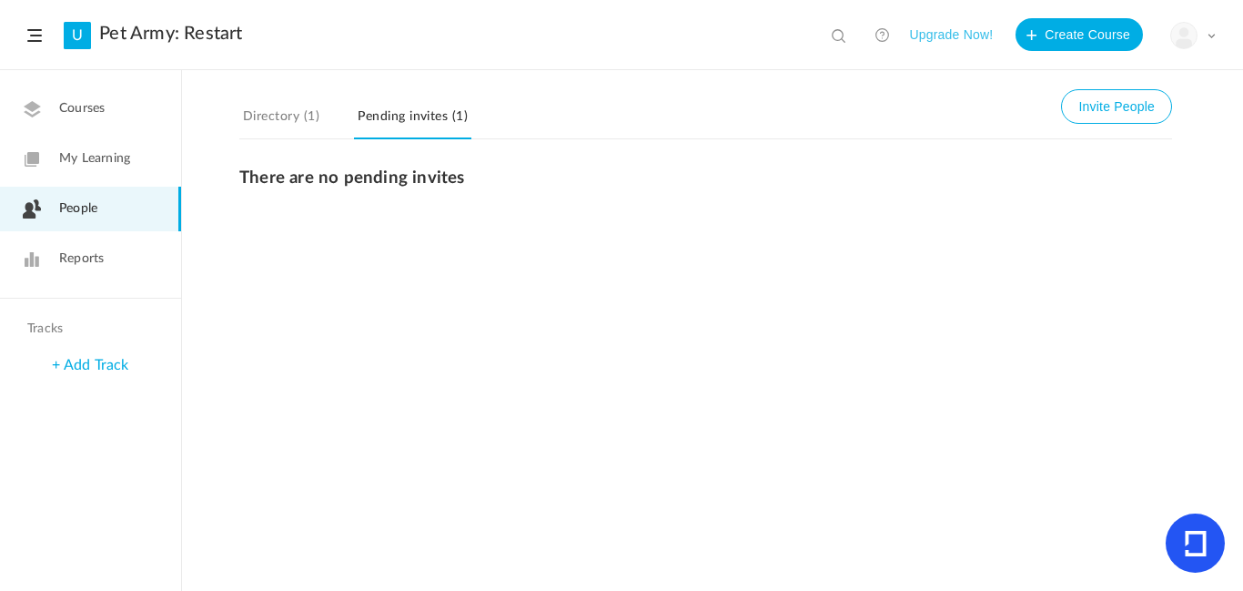
click at [1172, 40] on img at bounding box center [1183, 35] width 25 height 25
click at [1142, 181] on link "Logout" at bounding box center [1129, 182] width 171 height 34
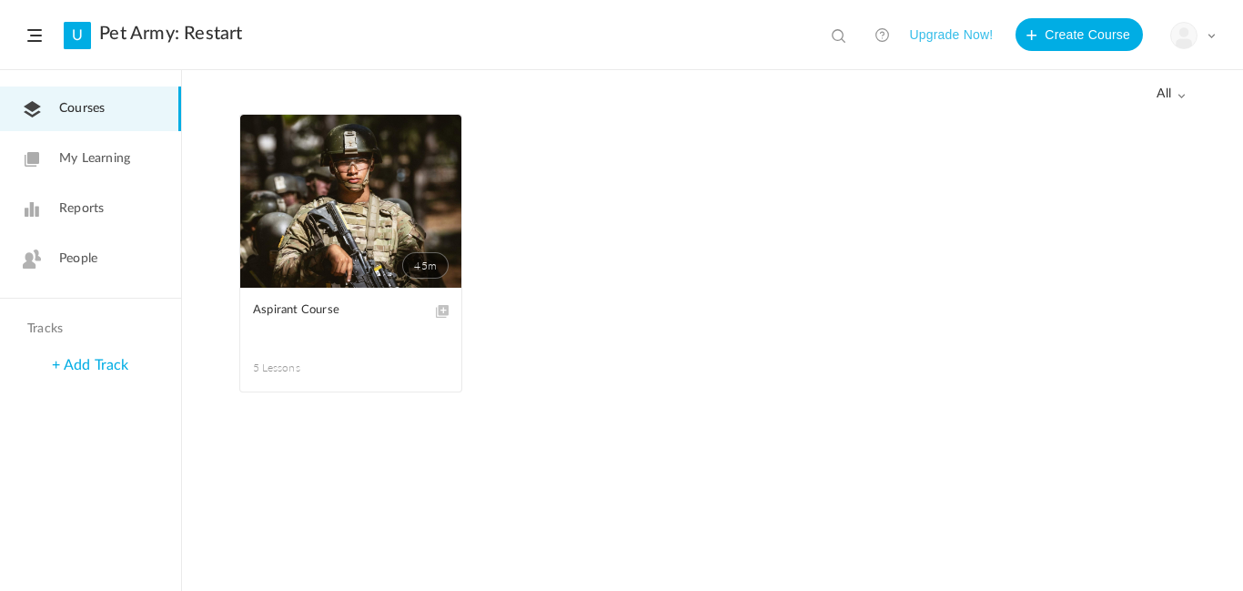
click at [1198, 33] on div "My Profile University Settings Current Plan Logout" at bounding box center [1193, 35] width 46 height 27
click at [1214, 40] on div "My Profile University Settings Current Plan Logout" at bounding box center [1193, 35] width 46 height 27
click at [1214, 46] on div "My Profile University Settings Current Plan Logout" at bounding box center [1193, 35] width 46 height 27
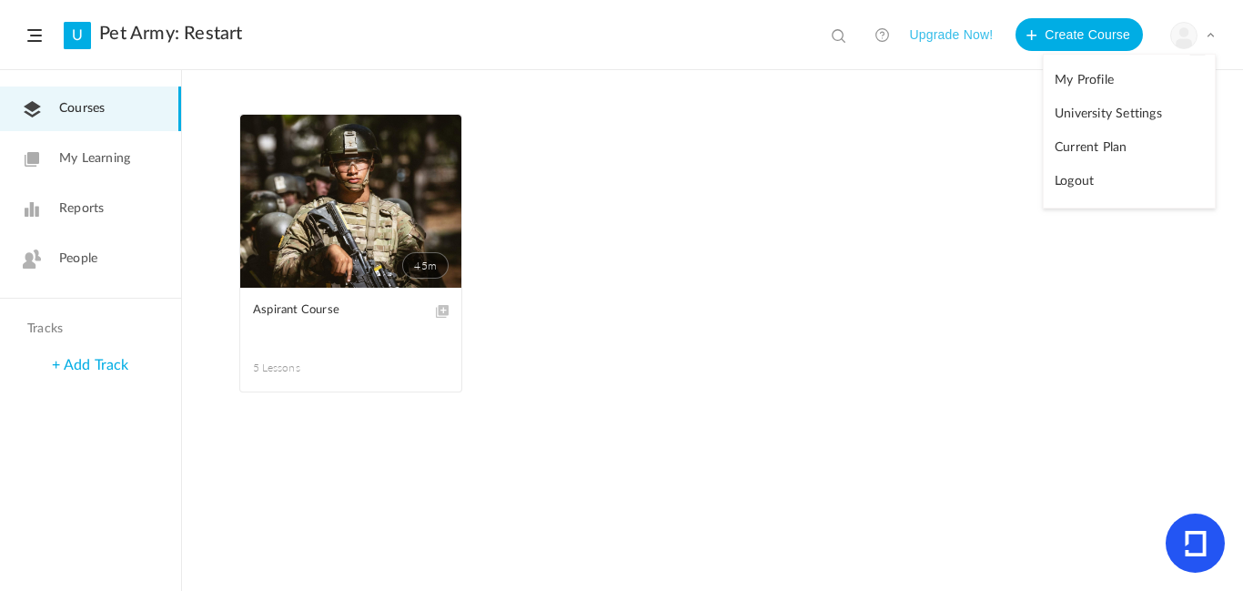
click at [1085, 171] on link "Logout" at bounding box center [1129, 182] width 171 height 34
